Goal: Task Accomplishment & Management: Manage account settings

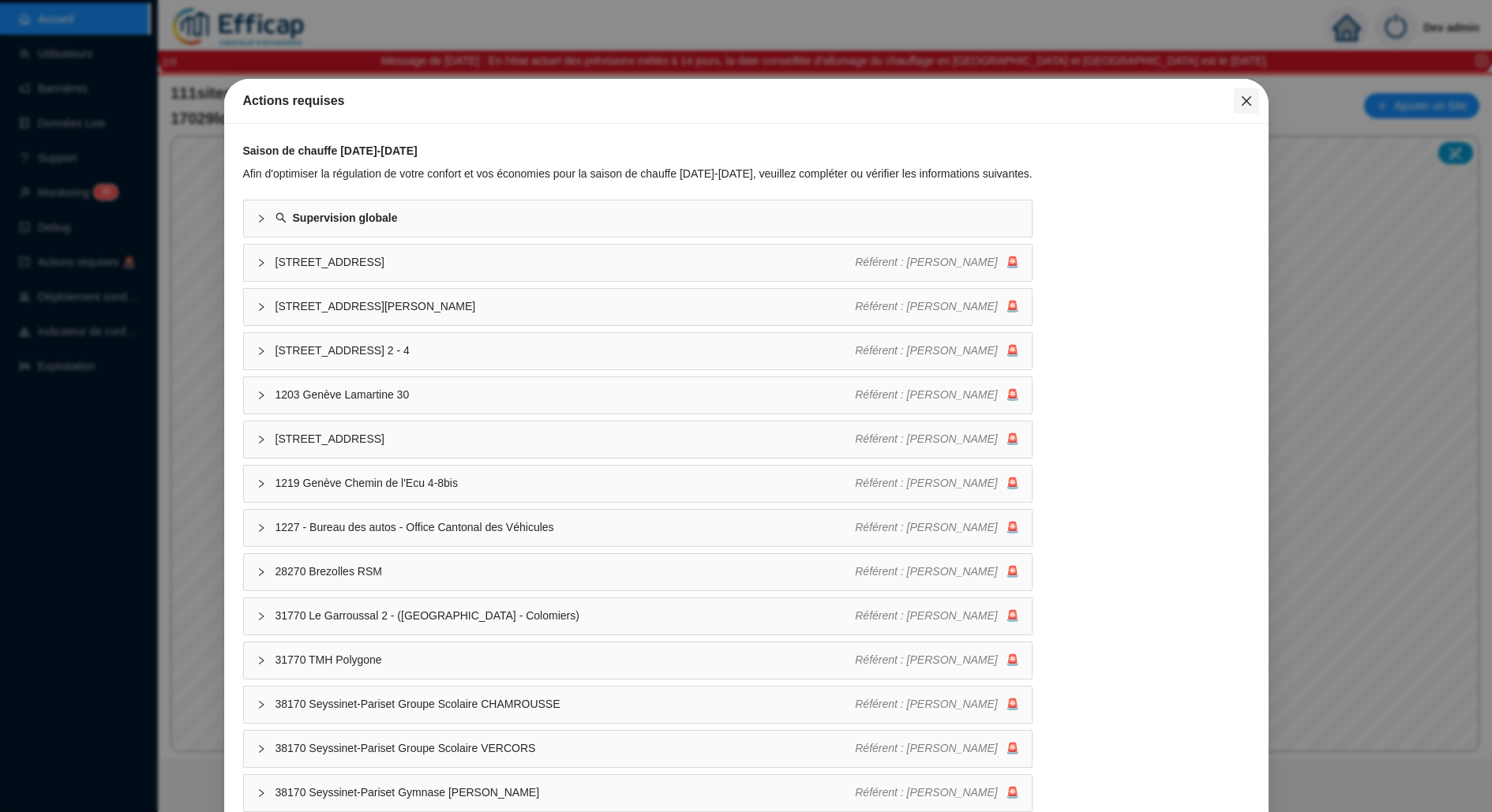
click at [1244, 94] on icon "close" at bounding box center [1246, 101] width 13 height 13
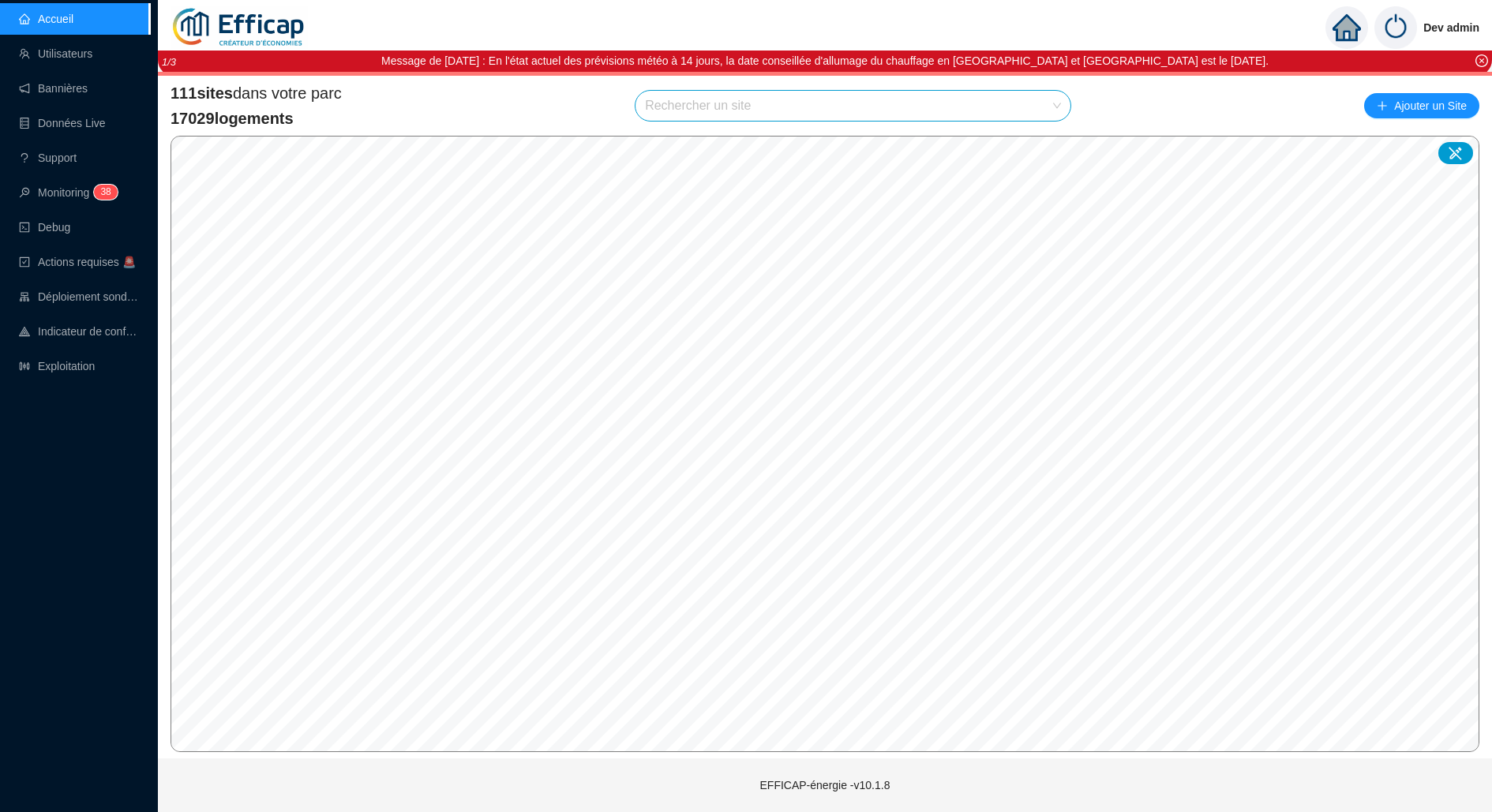
click at [809, 120] on input "search" at bounding box center [845, 105] width 402 height 30
type input "sauss"
click at [1053, 147] on div at bounding box center [1040, 144] width 36 height 23
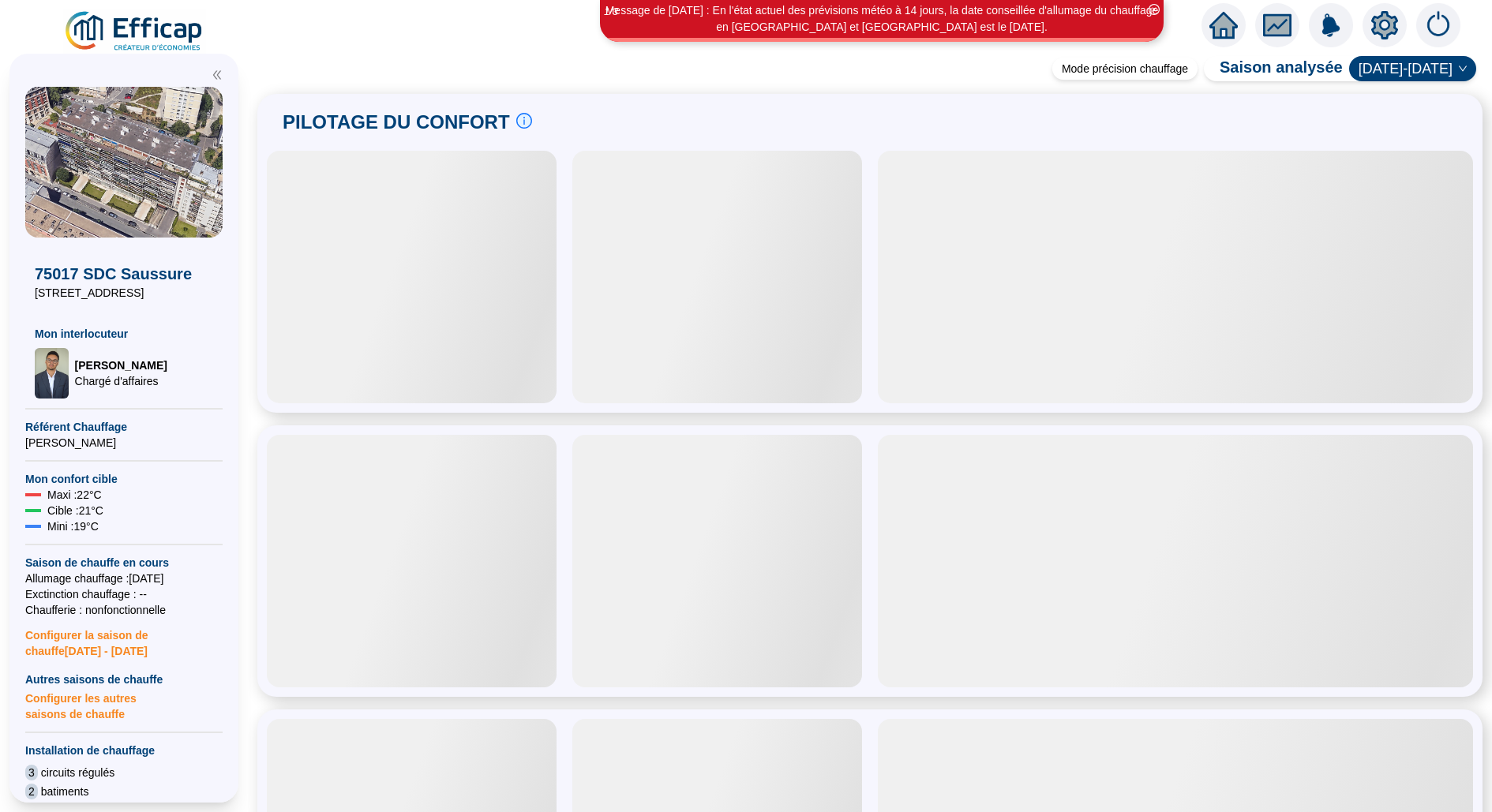
click at [1398, 14] on icon "setting" at bounding box center [1385, 25] width 29 height 29
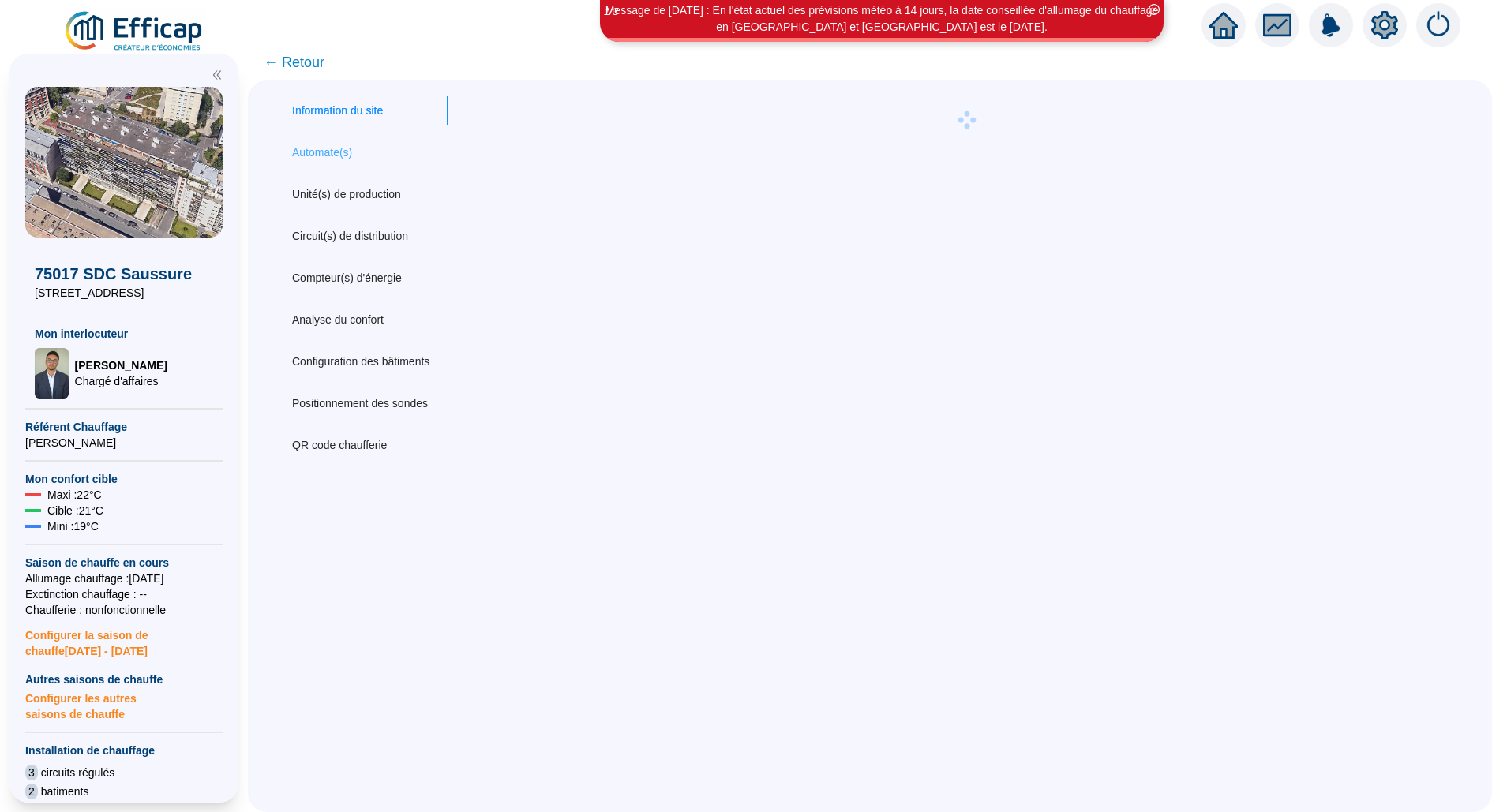
click at [358, 150] on div "Automate(s)" at bounding box center [361, 153] width 175 height 29
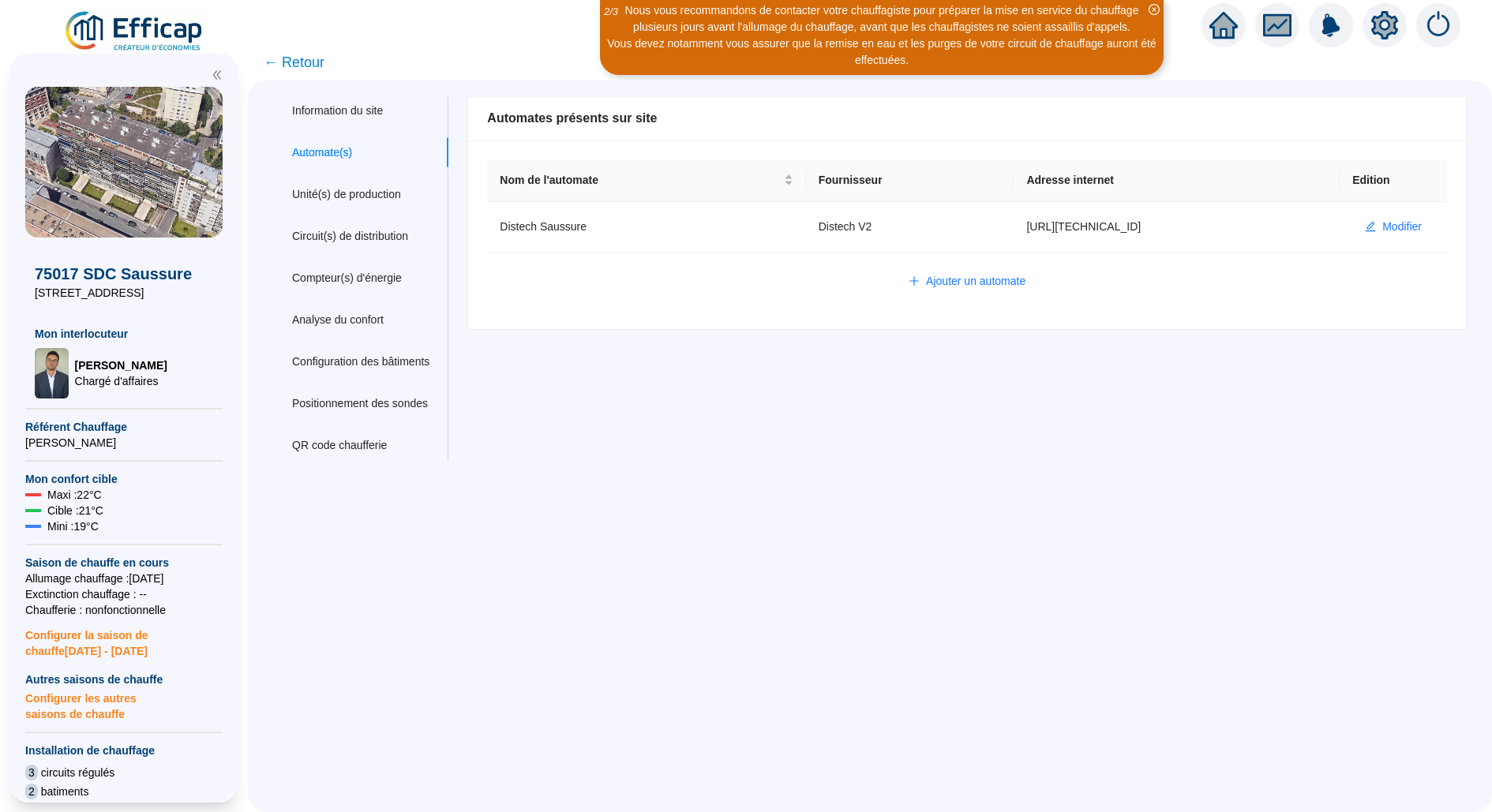
type input "admin-efficap"
click at [1387, 227] on span "Modifier" at bounding box center [1402, 227] width 40 height 16
type input "Distech Saussure"
type input "[URL][TECHNICAL_ID]"
type input "AV1001"
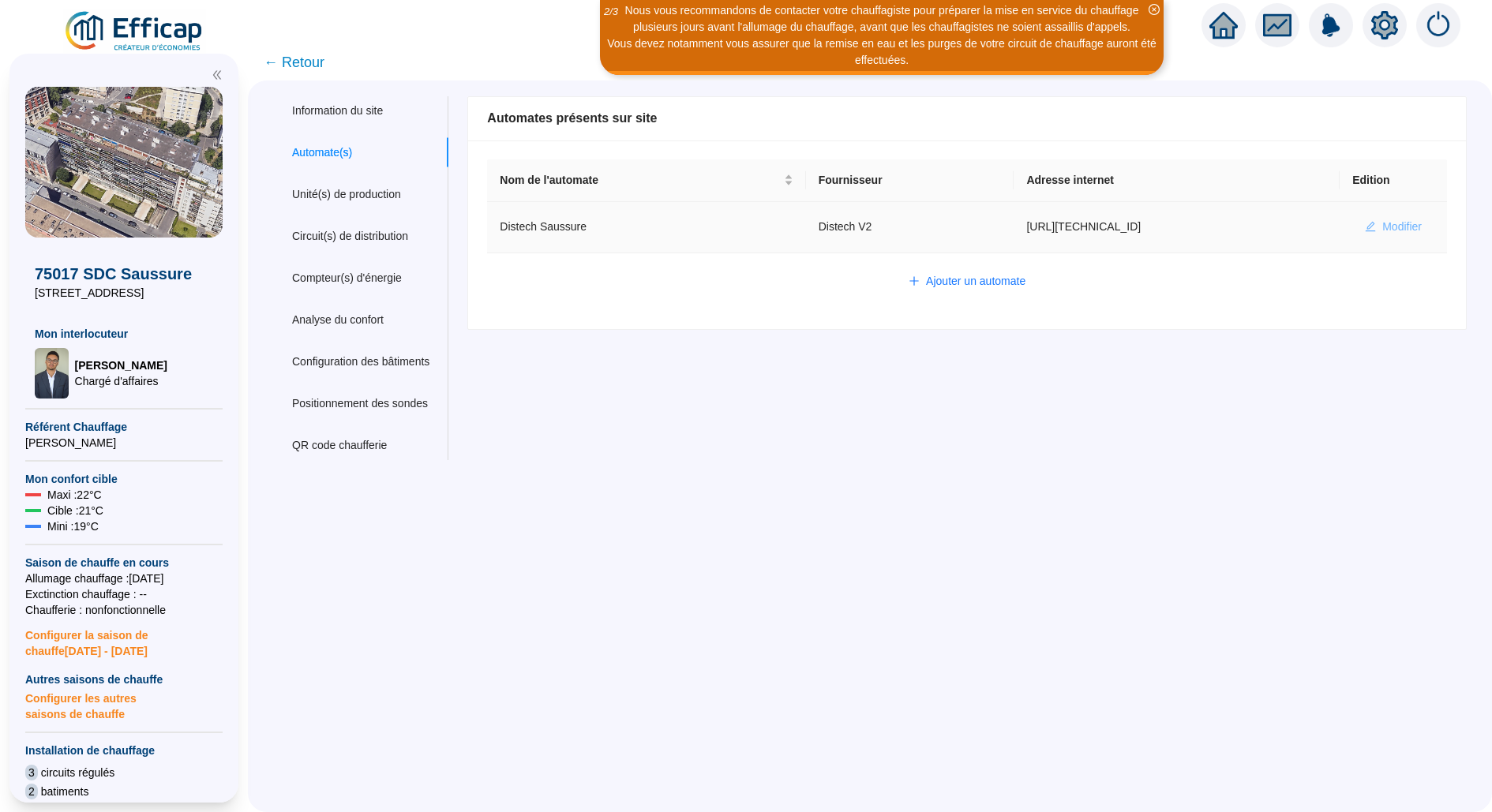
type input "AV1002"
type input "AV1000"
type input "BV1000"
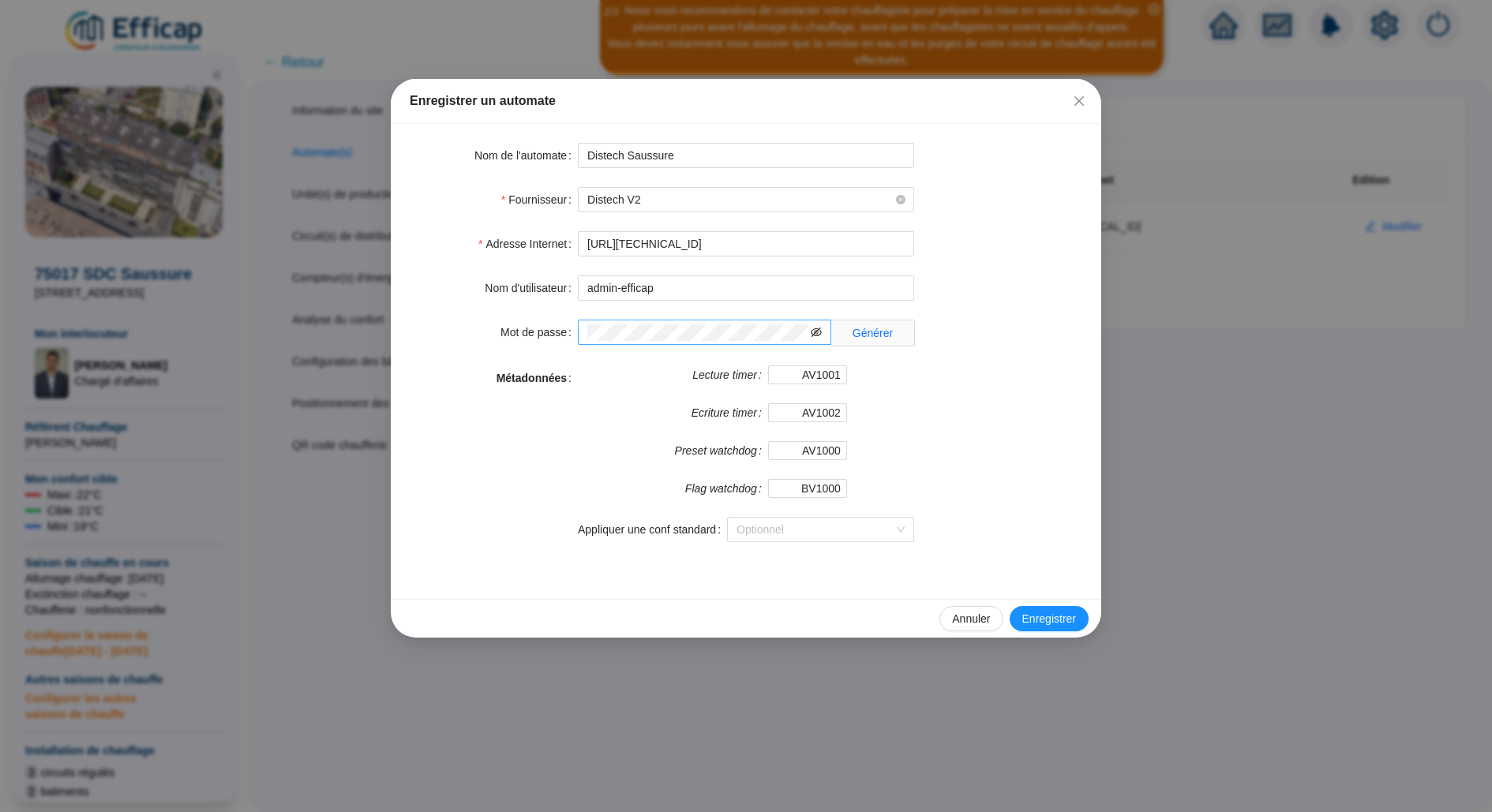
click at [817, 331] on icon "eye-invisible" at bounding box center [816, 332] width 11 height 10
click at [1069, 103] on span "Fermer" at bounding box center [1079, 101] width 25 height 13
